Goal: Information Seeking & Learning: Learn about a topic

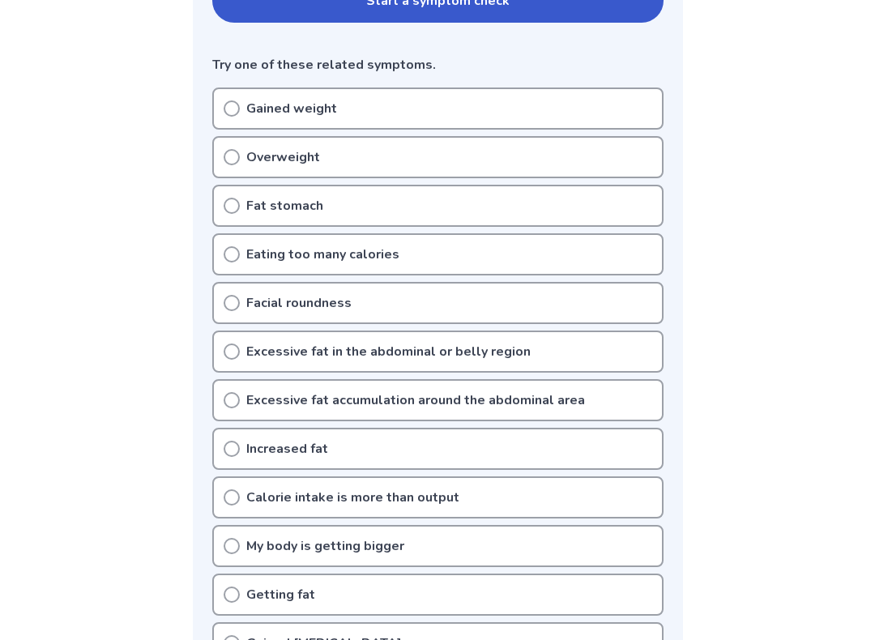
scroll to position [399, 0]
click at [279, 403] on p "Excessive fat accumulation around the abdominal area" at bounding box center [415, 399] width 339 height 19
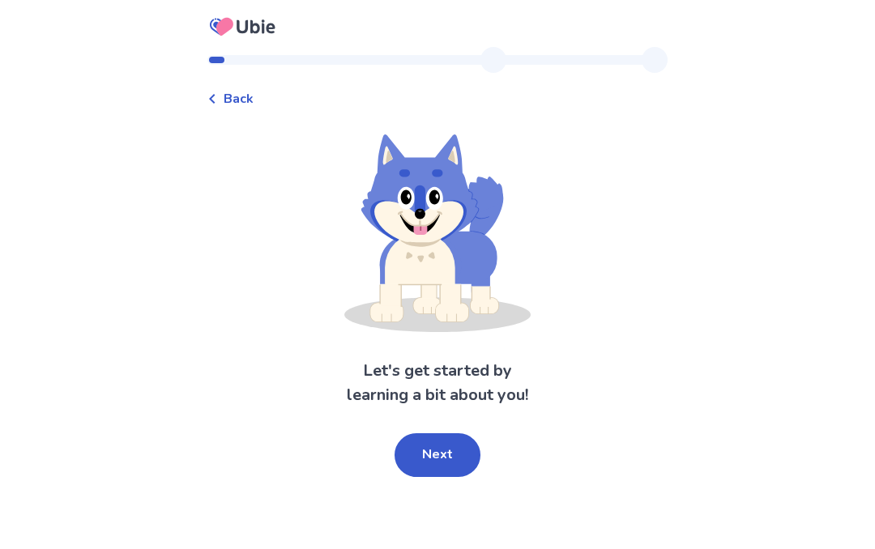
click at [435, 464] on button "Next" at bounding box center [438, 456] width 86 height 44
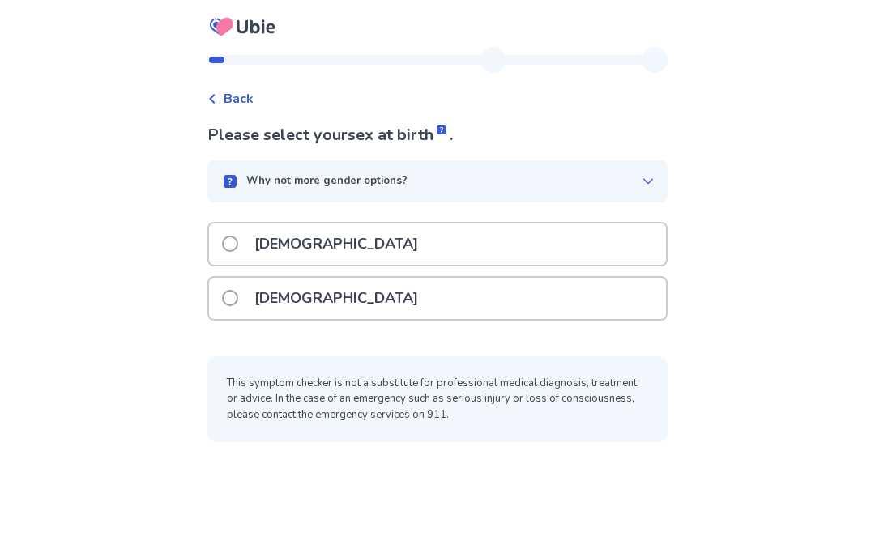
click at [248, 287] on label "[DEMOGRAPHIC_DATA]" at bounding box center [325, 298] width 206 height 41
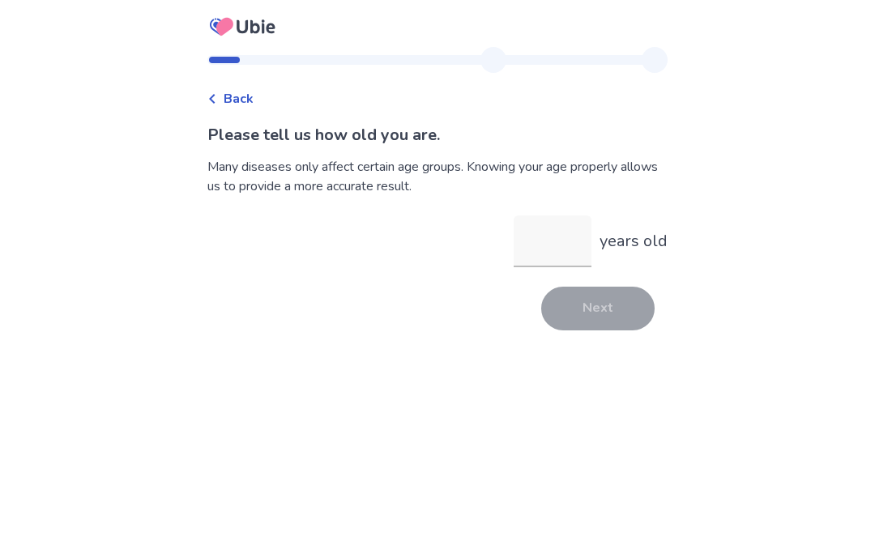
click at [541, 238] on input "years old" at bounding box center [553, 242] width 78 height 52
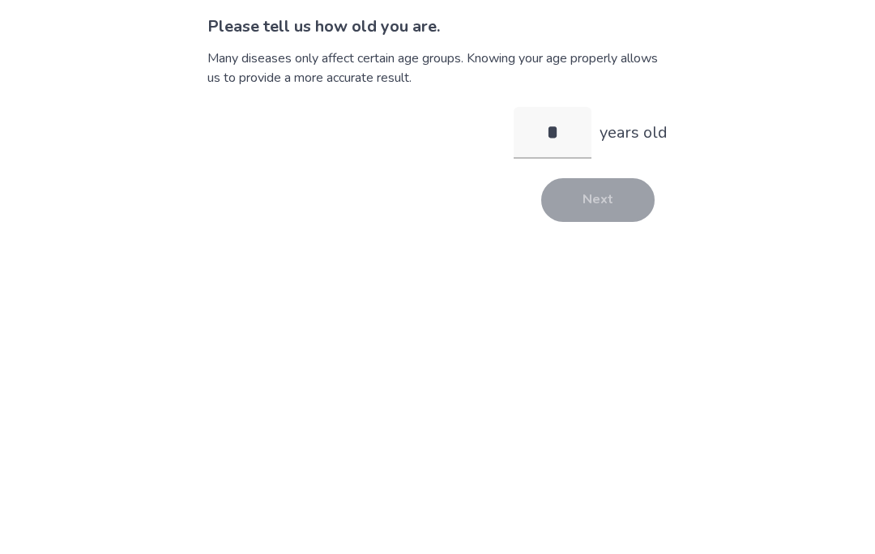
type input "**"
click at [560, 287] on button "Next" at bounding box center [597, 309] width 113 height 44
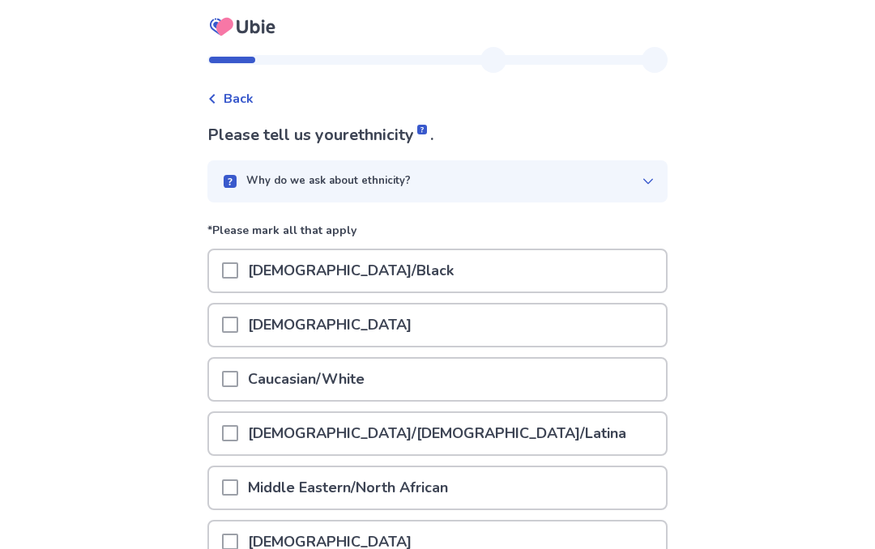
click at [238, 390] on div at bounding box center [230, 379] width 16 height 41
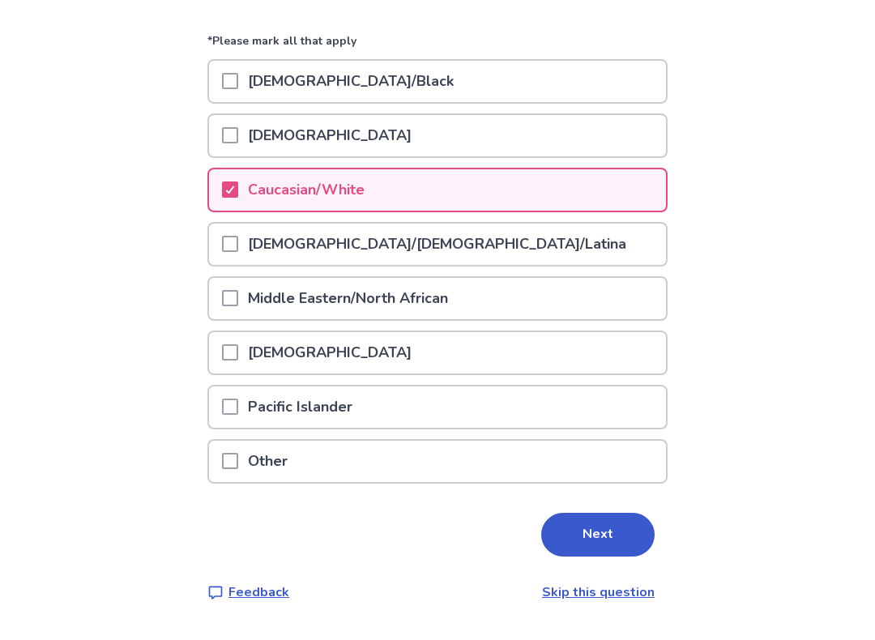
scroll to position [177, 0]
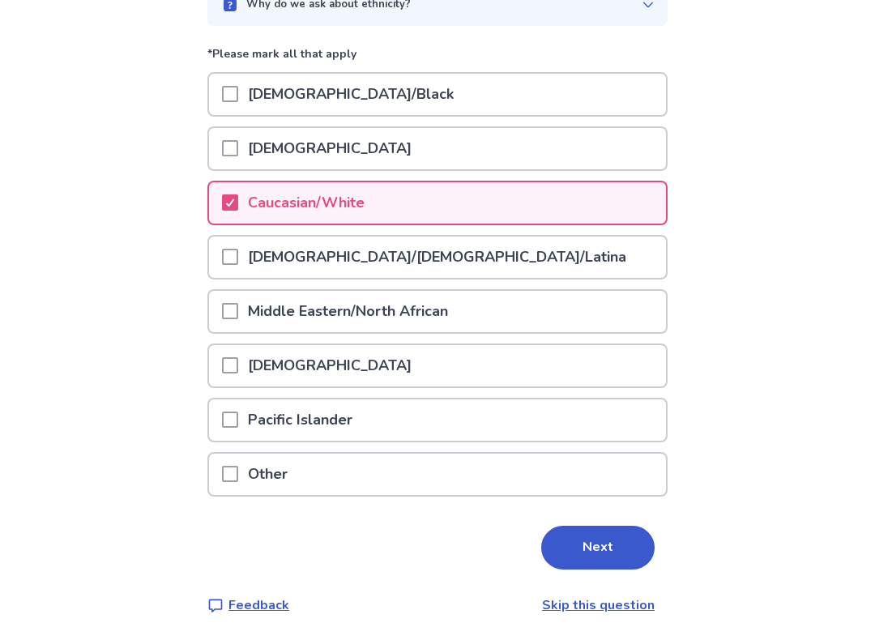
click at [576, 549] on button "Next" at bounding box center [597, 548] width 113 height 44
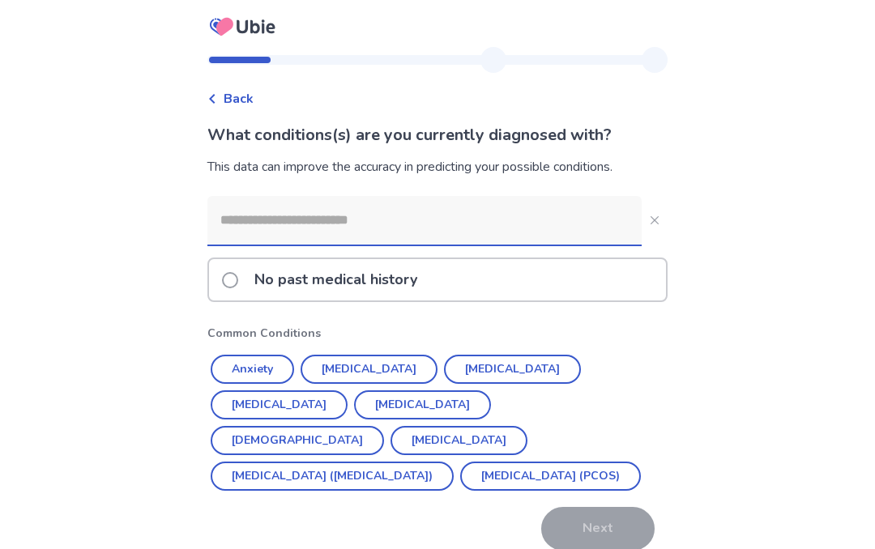
click at [247, 289] on label "No past medical history" at bounding box center [324, 279] width 205 height 41
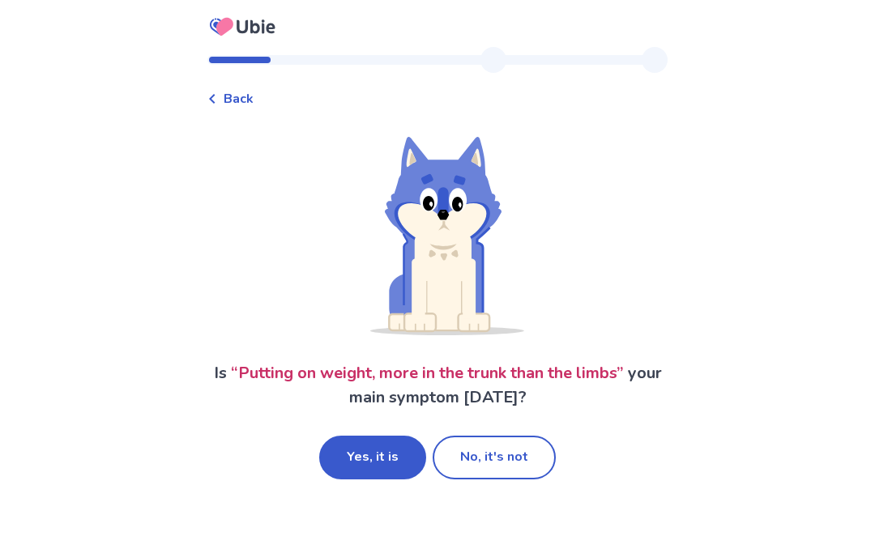
click at [373, 464] on button "Yes, it is" at bounding box center [372, 458] width 107 height 44
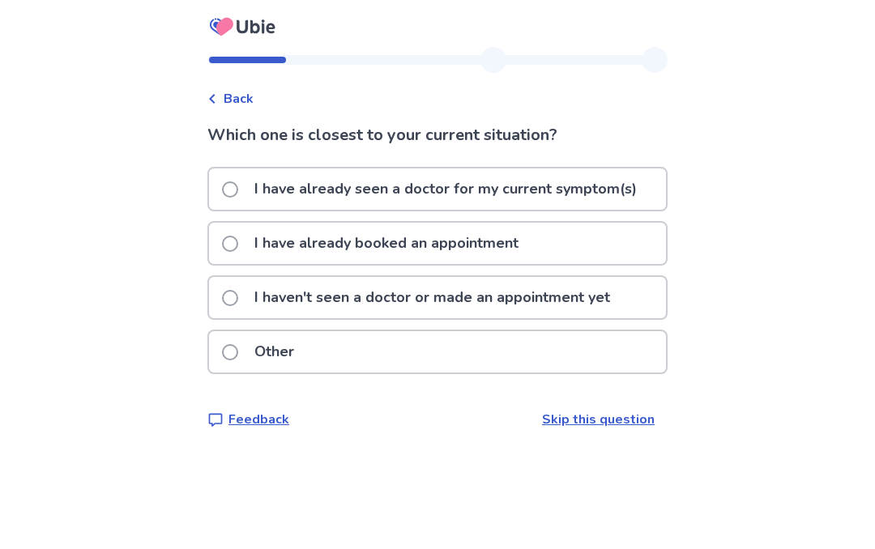
click at [250, 177] on label "I have already seen a doctor for my current symptom(s)" at bounding box center [434, 189] width 425 height 41
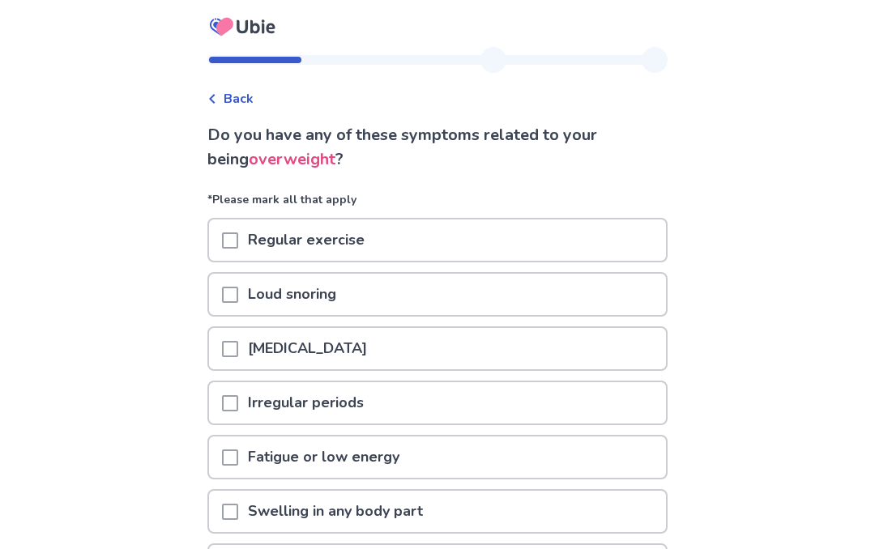
click at [257, 518] on p "Swelling in any body part" at bounding box center [335, 511] width 194 height 41
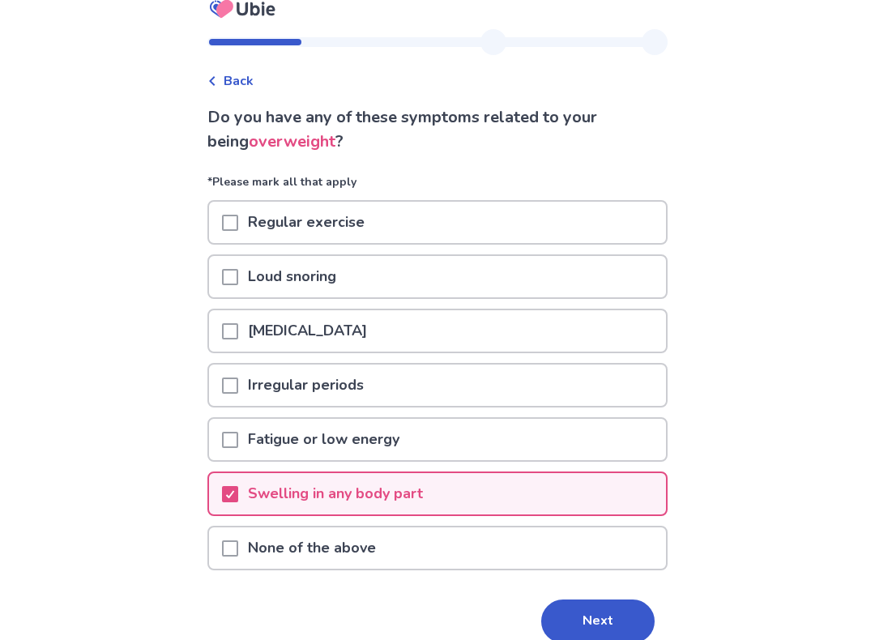
scroll to position [19, 0]
click at [596, 549] on button "Next" at bounding box center [597, 621] width 113 height 44
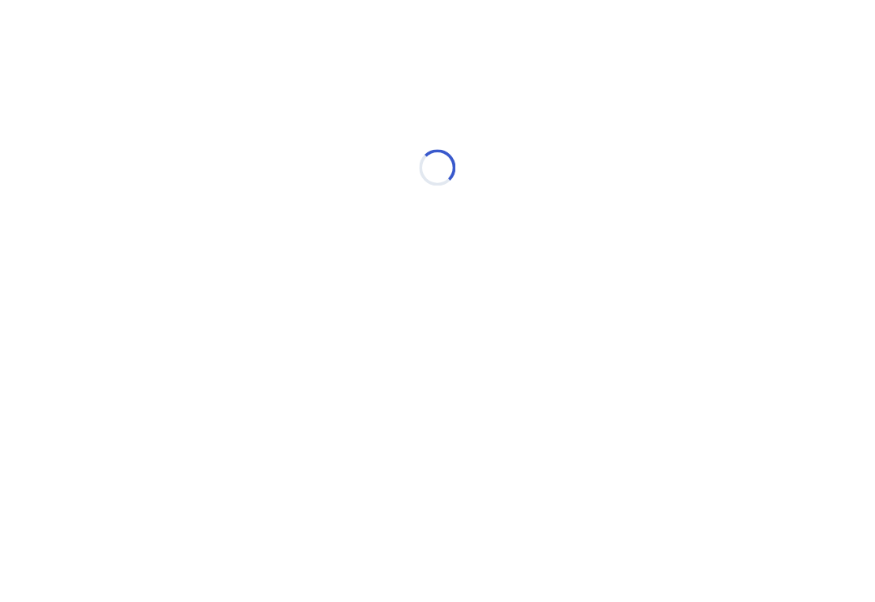
scroll to position [0, 0]
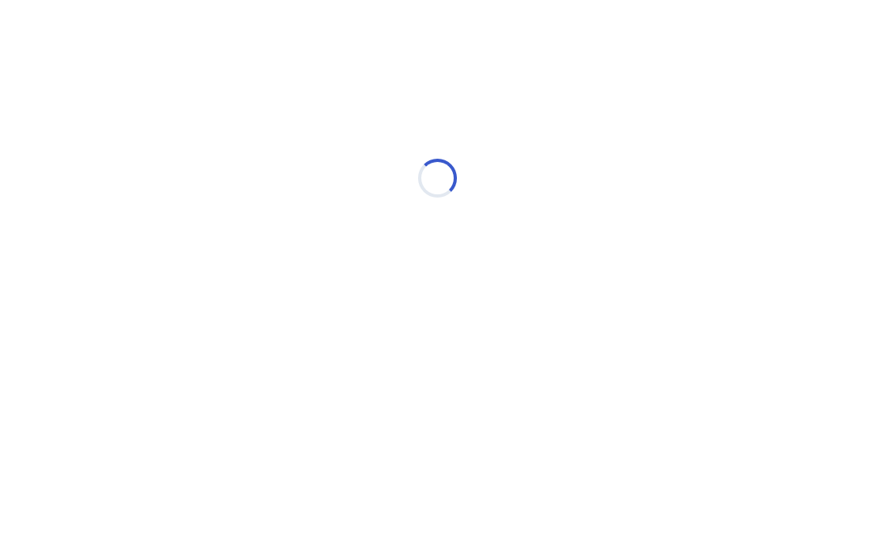
select select "*"
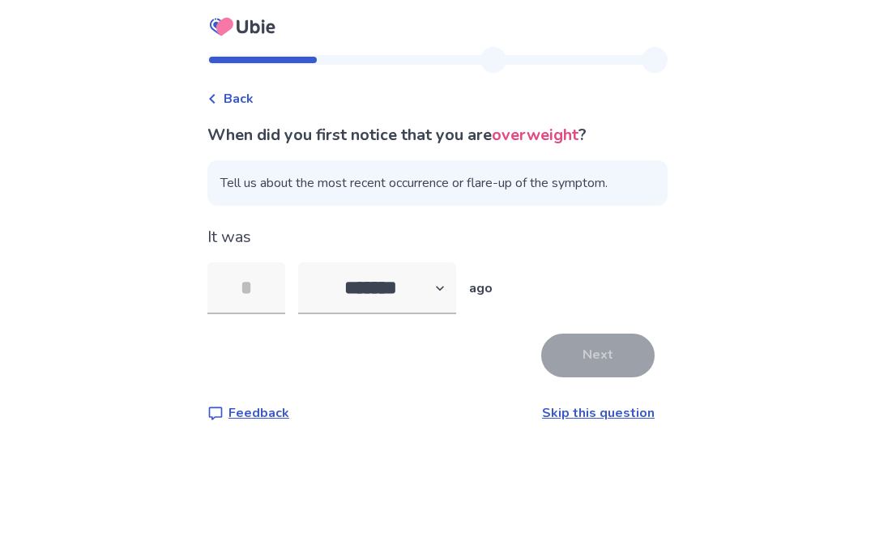
click at [241, 295] on input "tel" at bounding box center [246, 289] width 78 height 52
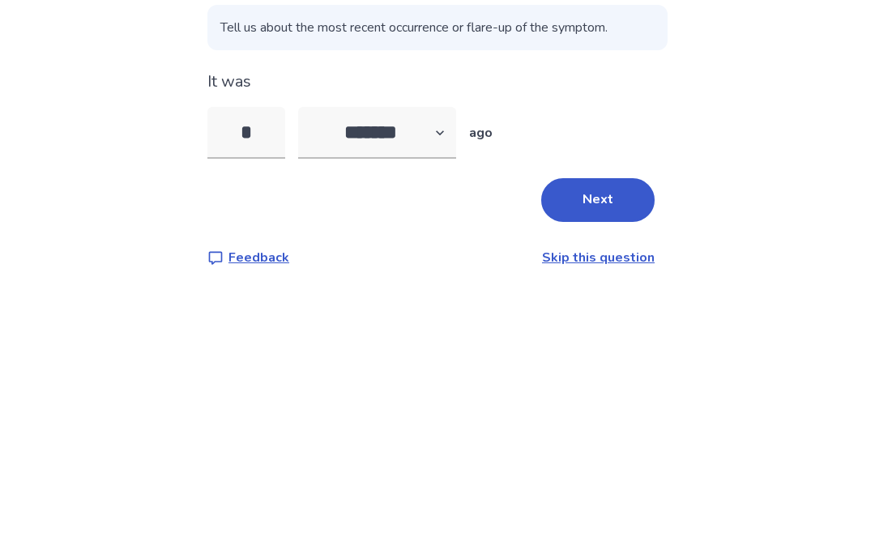
type input "**"
click at [573, 334] on button "Next" at bounding box center [597, 356] width 113 height 44
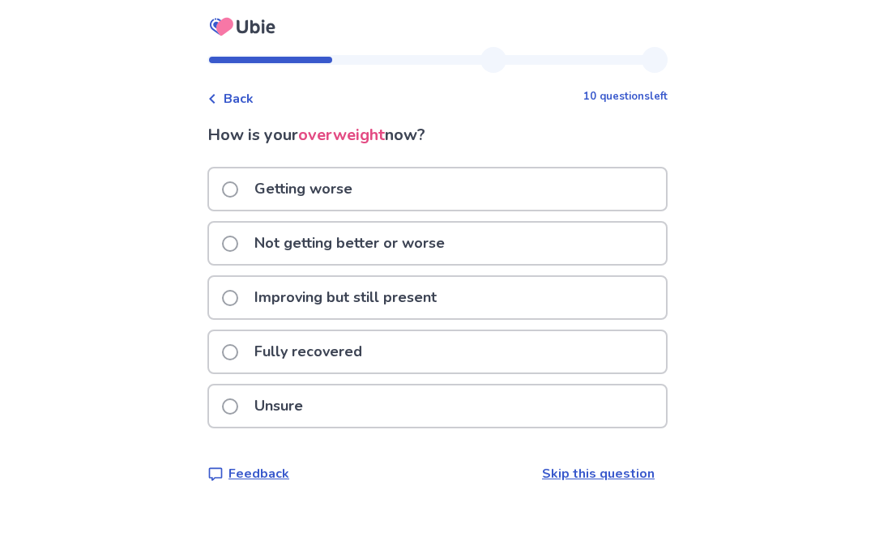
click at [261, 190] on p "Getting worse" at bounding box center [304, 189] width 118 height 41
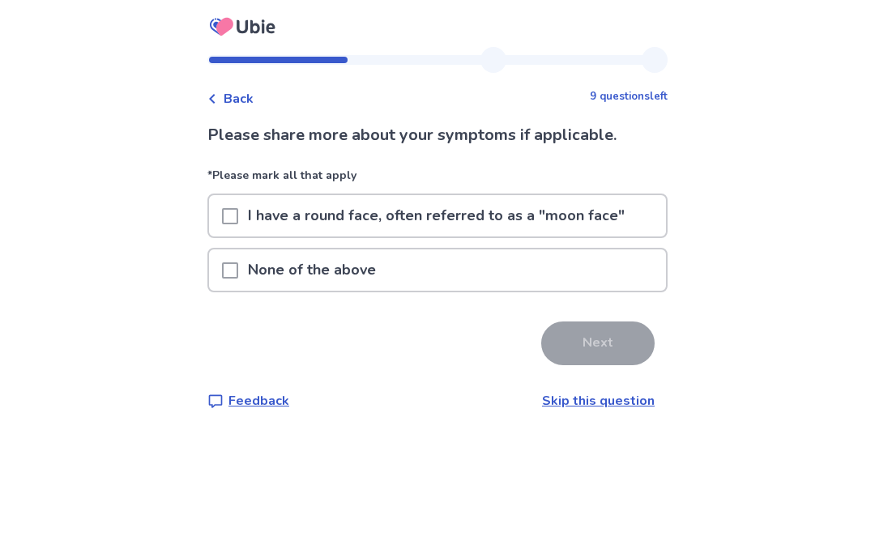
click at [238, 212] on span at bounding box center [230, 216] width 16 height 16
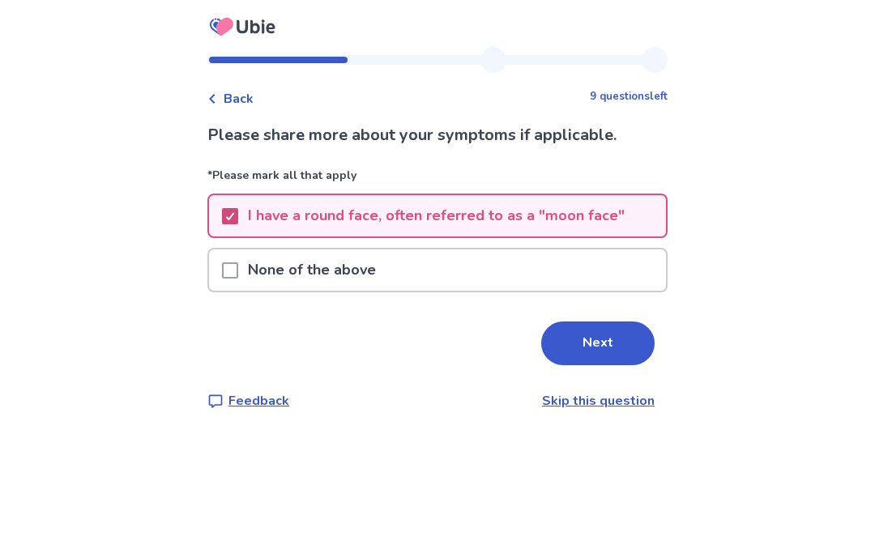
click at [596, 346] on button "Next" at bounding box center [597, 344] width 113 height 44
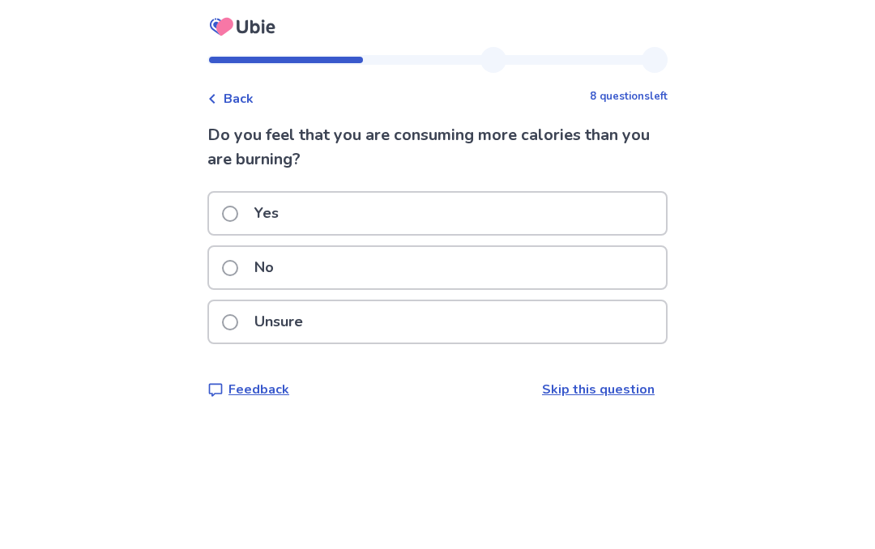
click at [241, 222] on label "Yes" at bounding box center [255, 213] width 66 height 41
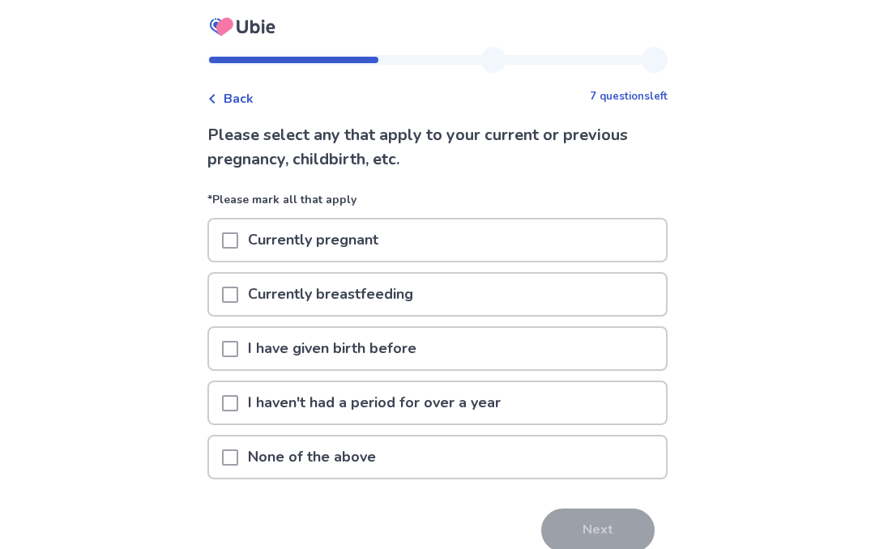
click at [238, 340] on div at bounding box center [230, 348] width 16 height 41
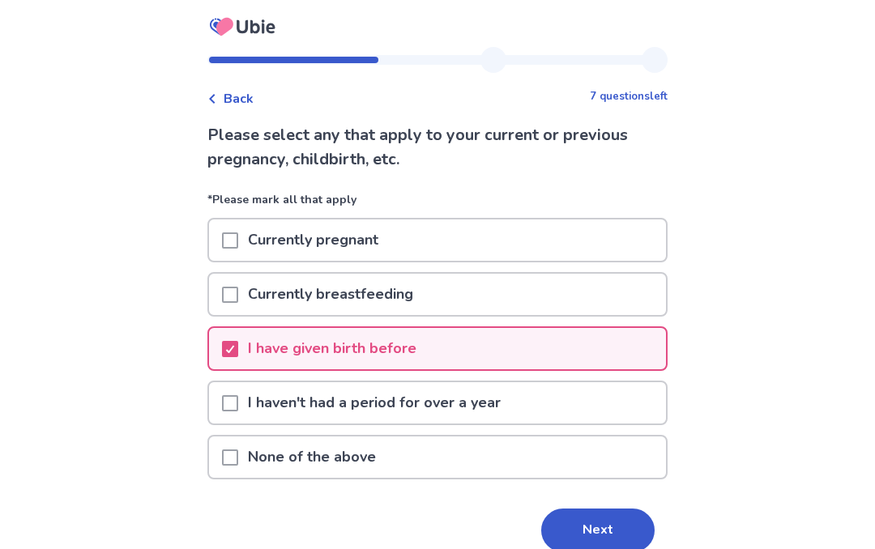
click at [579, 530] on button "Next" at bounding box center [597, 531] width 113 height 44
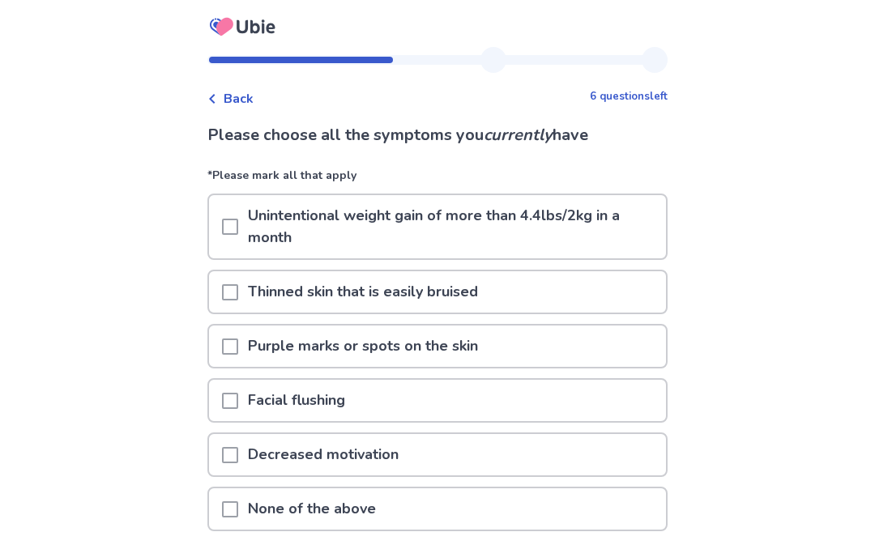
click at [238, 229] on span at bounding box center [230, 227] width 16 height 16
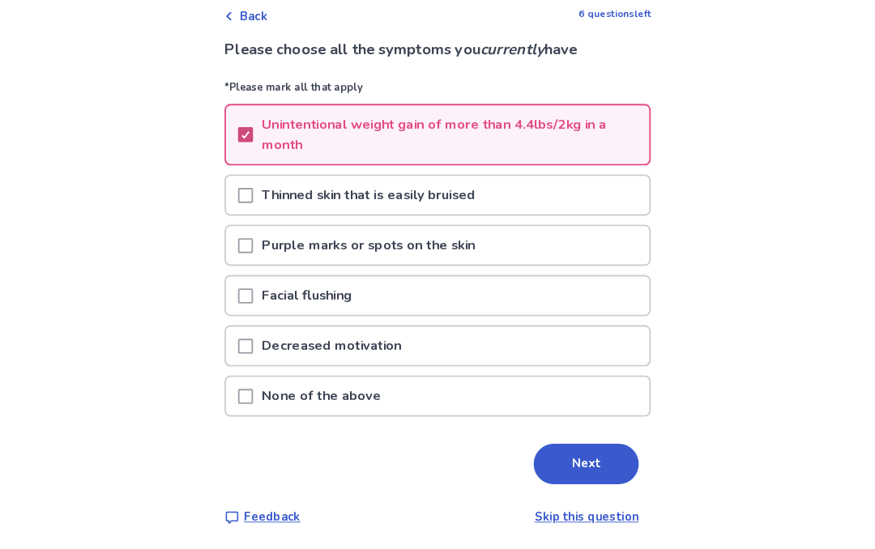
scroll to position [126, 0]
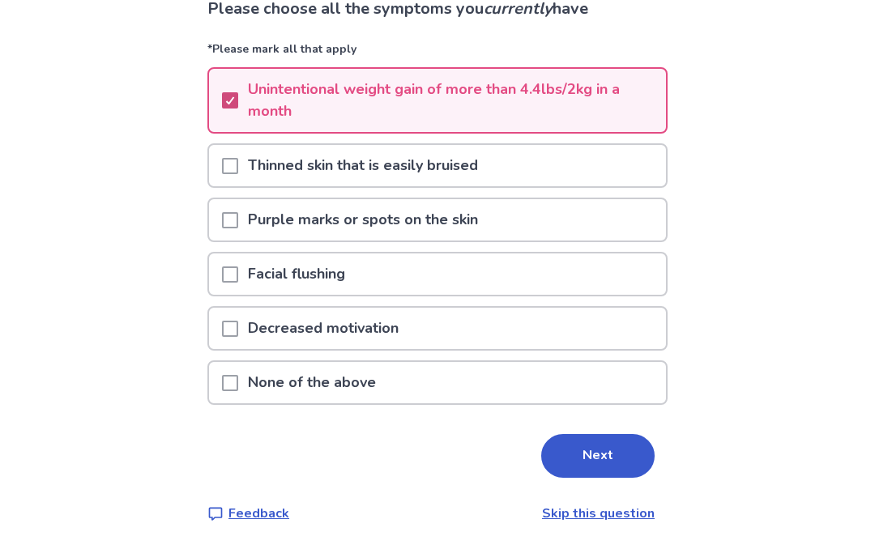
click at [567, 461] on button "Next" at bounding box center [597, 456] width 113 height 44
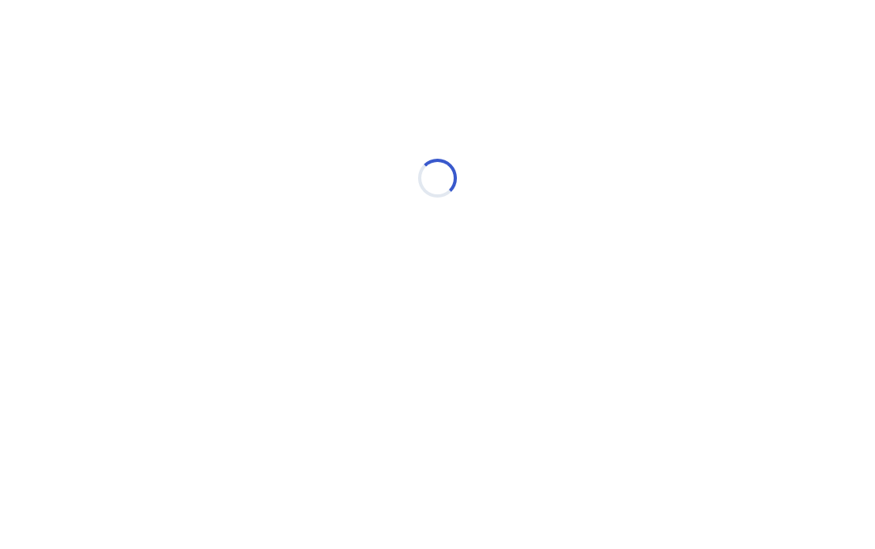
select select "*"
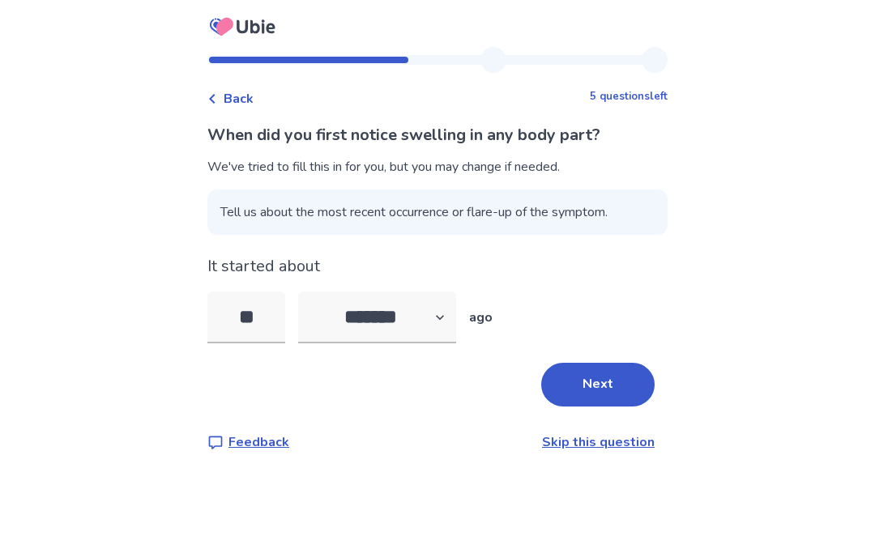
click at [595, 394] on button "Next" at bounding box center [597, 385] width 113 height 44
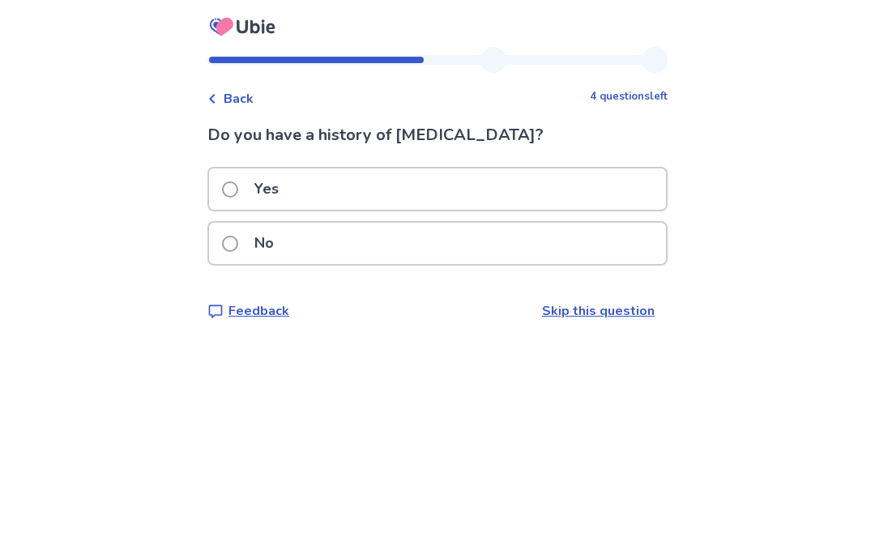
click at [259, 239] on p "No" at bounding box center [264, 243] width 39 height 41
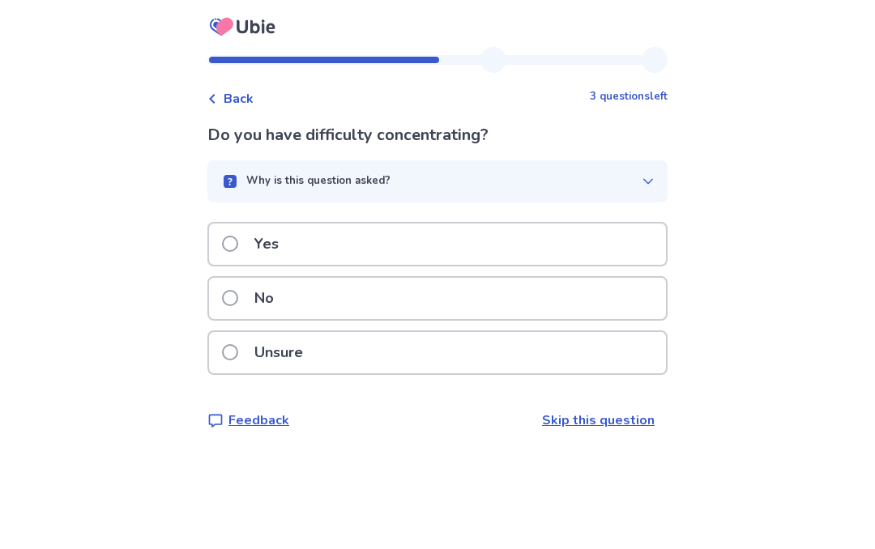
click at [254, 297] on label "No" at bounding box center [253, 298] width 62 height 41
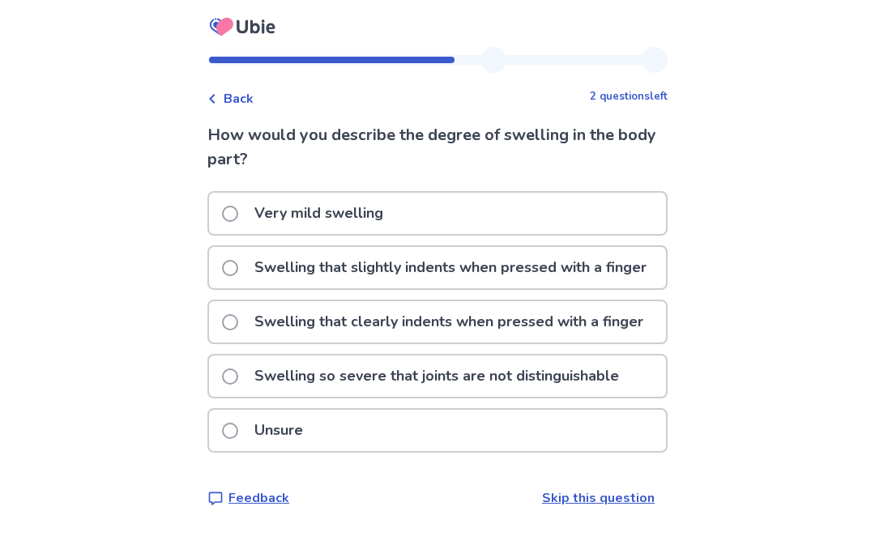
click at [250, 343] on label "Swelling that clearly indents when pressed with a finger" at bounding box center [437, 321] width 431 height 41
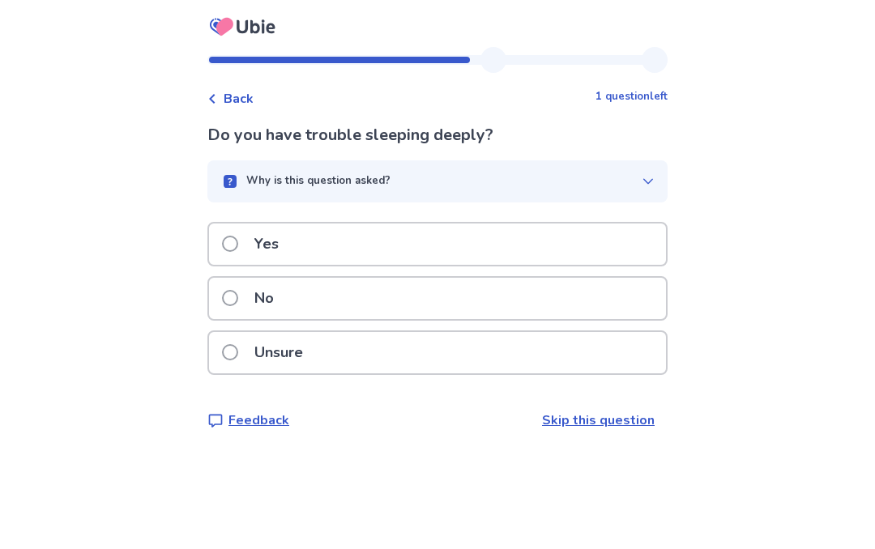
click at [238, 255] on label "Yes" at bounding box center [255, 244] width 66 height 41
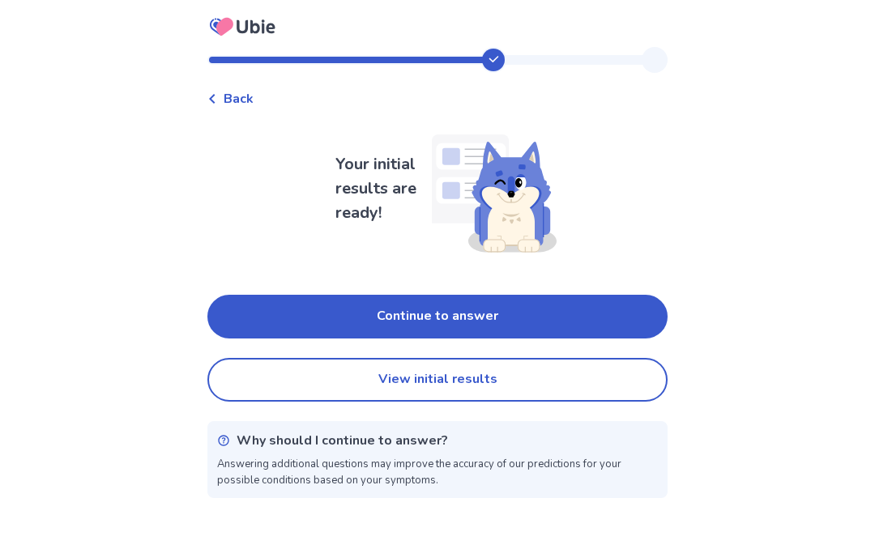
click at [284, 317] on button "Continue to answer" at bounding box center [437, 317] width 460 height 44
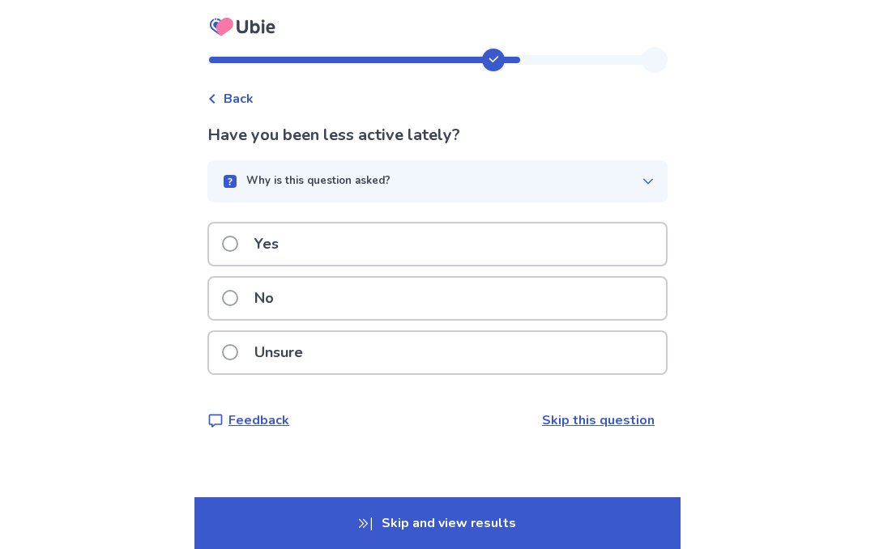
click at [237, 242] on span at bounding box center [230, 244] width 16 height 16
click at [246, 341] on label "Unsure" at bounding box center [267, 352] width 91 height 41
click at [247, 348] on label "Unsure" at bounding box center [267, 352] width 91 height 41
click at [233, 263] on label "Yes" at bounding box center [255, 244] width 66 height 41
click at [257, 353] on p "Unsure" at bounding box center [279, 352] width 68 height 41
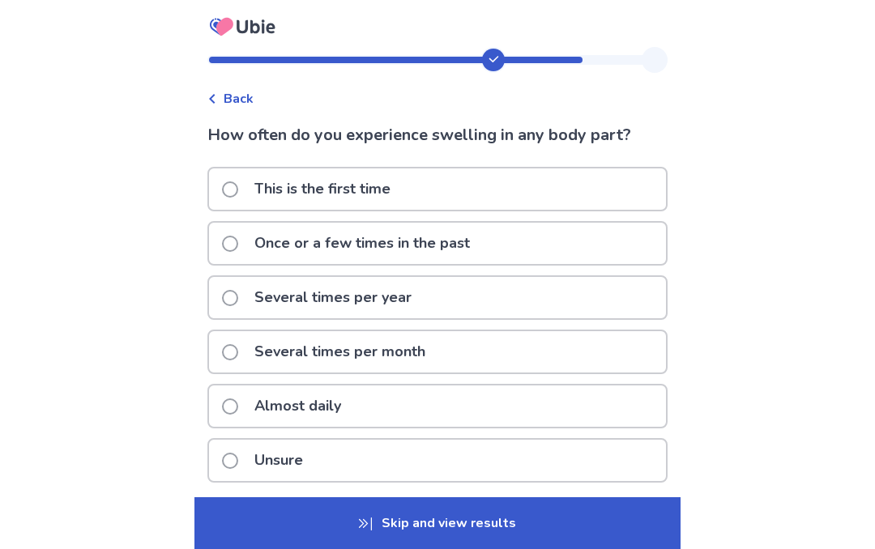
click at [259, 457] on p "Unsure" at bounding box center [279, 460] width 68 height 41
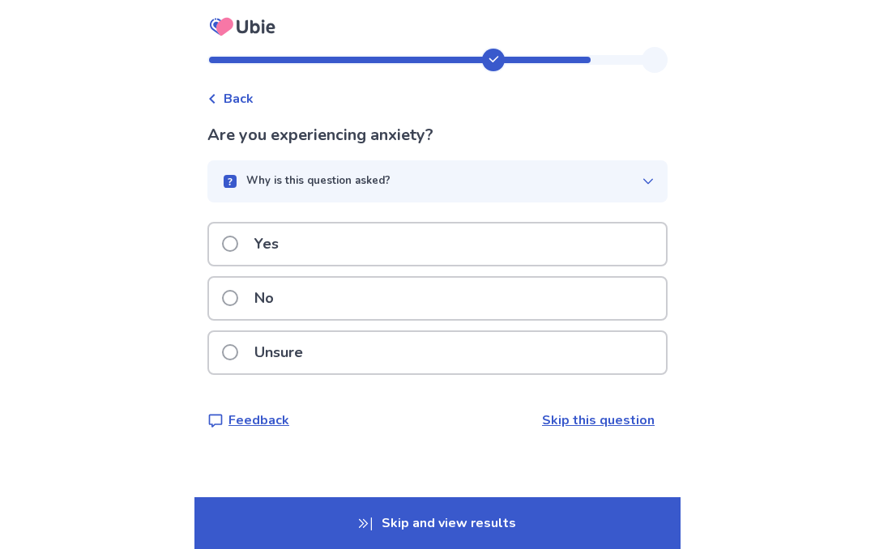
click at [253, 257] on label "Yes" at bounding box center [255, 244] width 66 height 41
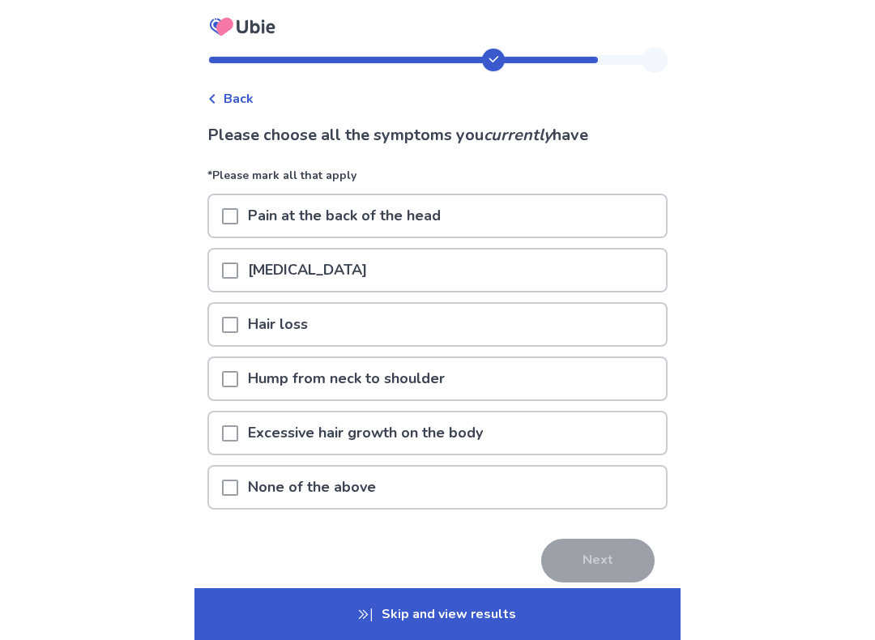
click at [261, 493] on p "None of the above" at bounding box center [311, 487] width 147 height 41
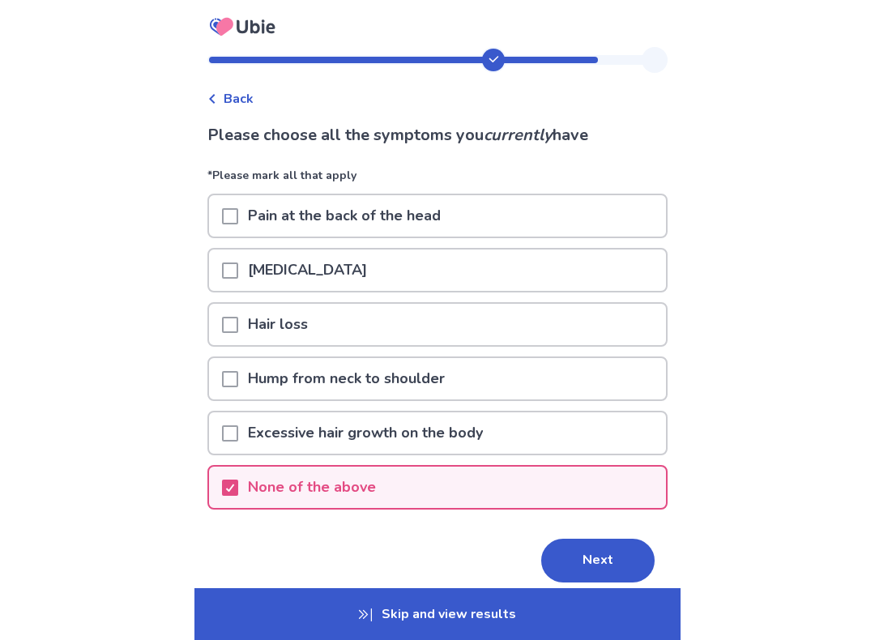
click at [560, 548] on button "Next" at bounding box center [597, 561] width 113 height 44
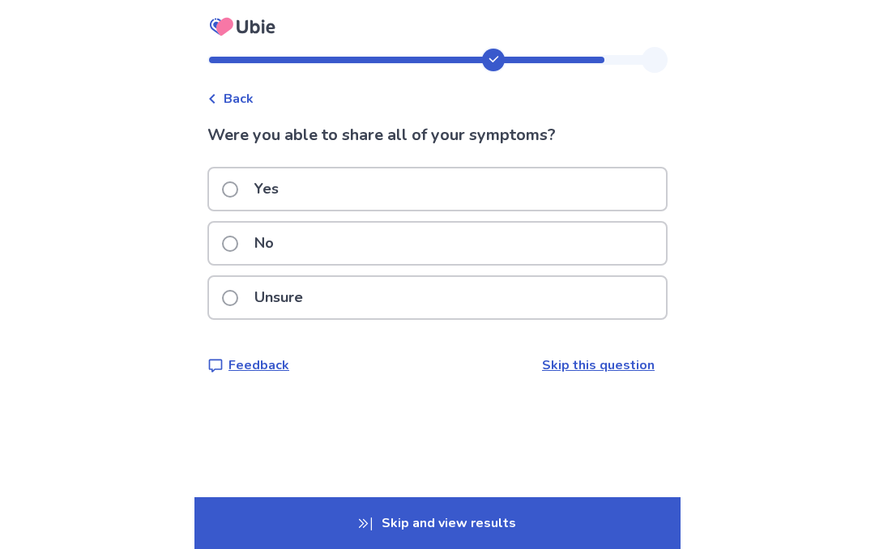
click at [250, 203] on label "Yes" at bounding box center [255, 189] width 66 height 41
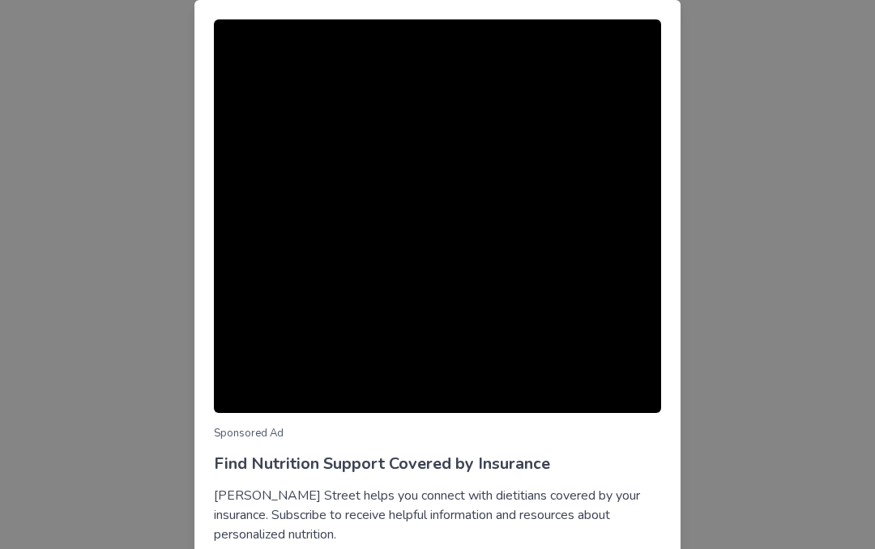
click at [92, 318] on div "Sponsored Ad Find Nutrition Support Covered by Insurance Berry Street helps you…" at bounding box center [437, 274] width 875 height 549
